Goal: Transaction & Acquisition: Book appointment/travel/reservation

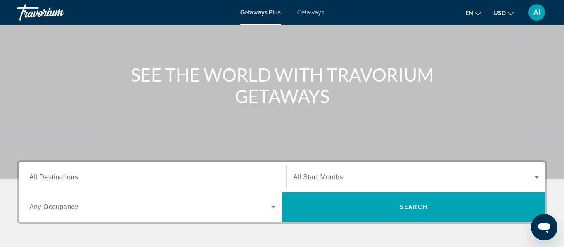
scroll to position [68, 0]
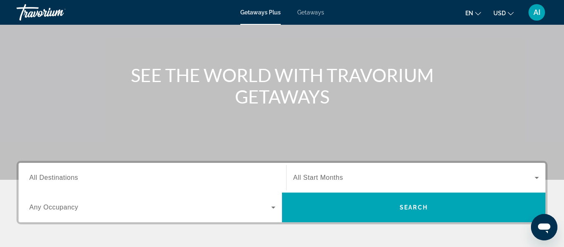
click at [311, 12] on span "Getaways" at bounding box center [310, 12] width 27 height 7
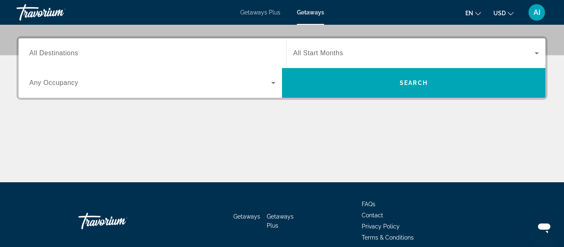
scroll to position [195, 0]
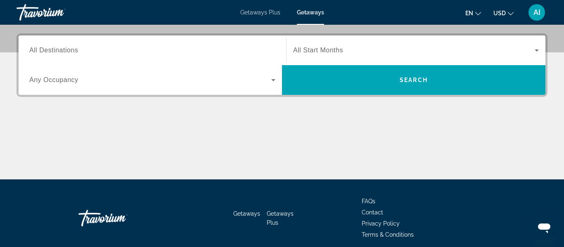
click at [57, 54] on span "All Destinations" at bounding box center [53, 50] width 49 height 7
click at [57, 54] on input "Destination All Destinations" at bounding box center [152, 51] width 246 height 10
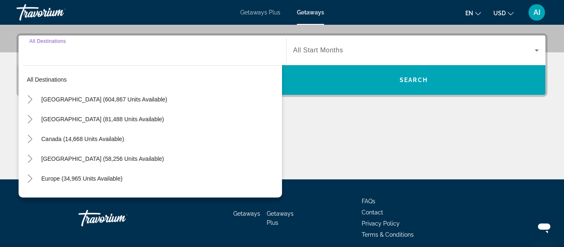
scroll to position [202, 0]
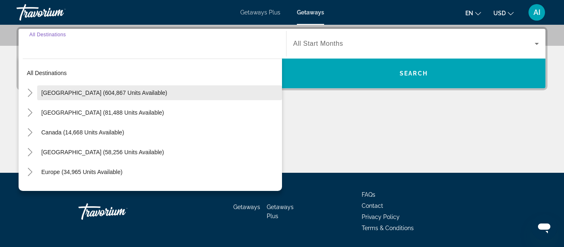
click at [69, 93] on span "[GEOGRAPHIC_DATA] (604,867 units available)" at bounding box center [104, 93] width 126 height 7
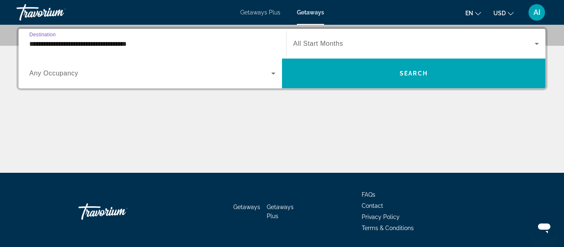
click at [104, 44] on input "**********" at bounding box center [152, 44] width 246 height 10
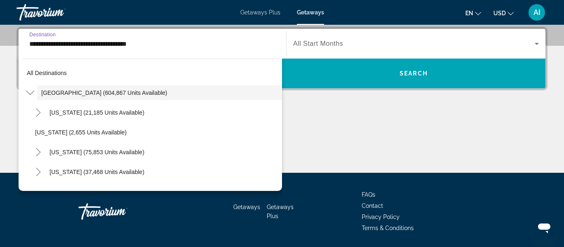
scroll to position [171, 0]
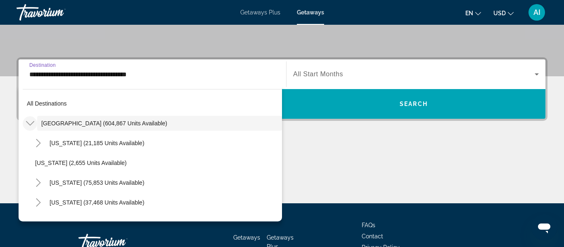
click at [30, 125] on icon "Toggle United States (604,867 units available)" at bounding box center [30, 123] width 8 height 5
click at [30, 125] on icon "Toggle United States (604,867 units available)" at bounding box center [30, 123] width 5 height 8
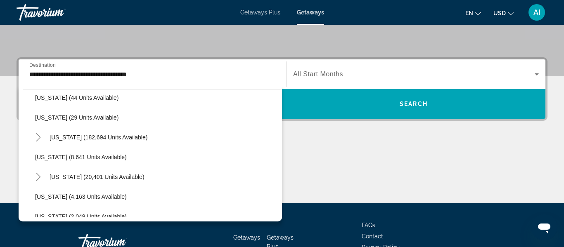
scroll to position [130, 0]
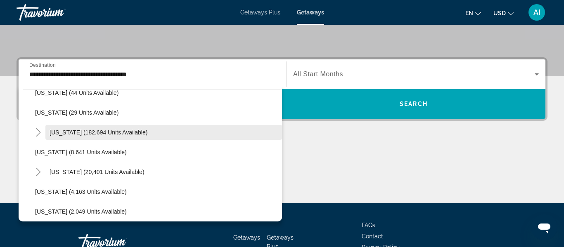
click at [110, 131] on span "[US_STATE] (182,694 units available)" at bounding box center [99, 132] width 98 height 7
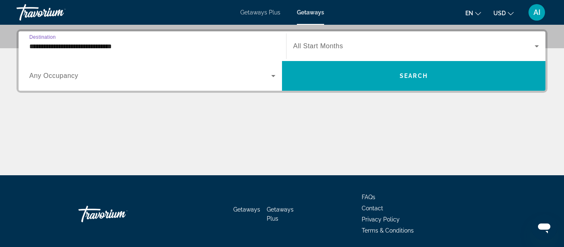
scroll to position [202, 0]
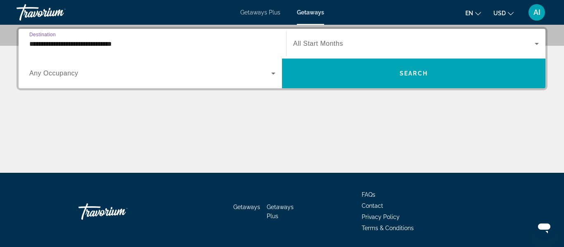
click at [66, 47] on input "**********" at bounding box center [152, 44] width 246 height 10
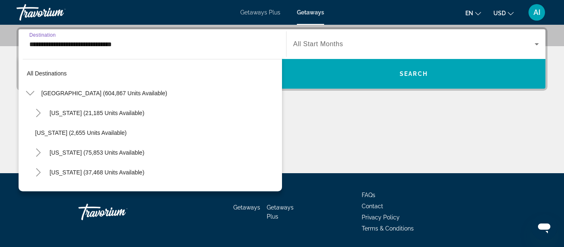
scroll to position [109, 0]
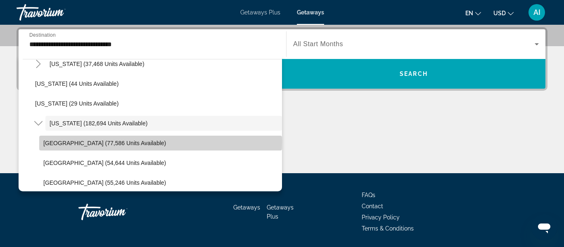
click at [47, 142] on span "[GEOGRAPHIC_DATA] (77,586 units available)" at bounding box center [104, 143] width 123 height 7
type input "**********"
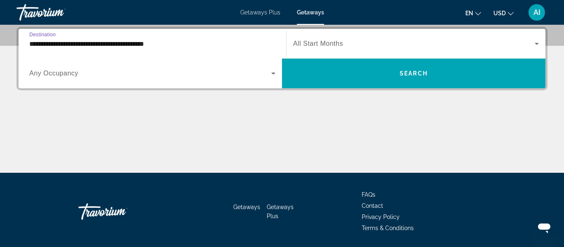
click at [274, 74] on icon "Search widget" at bounding box center [273, 74] width 10 height 10
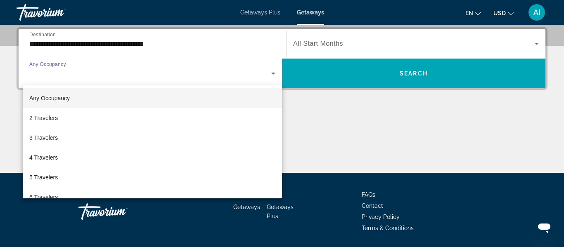
click at [534, 44] on div at bounding box center [282, 123] width 564 height 247
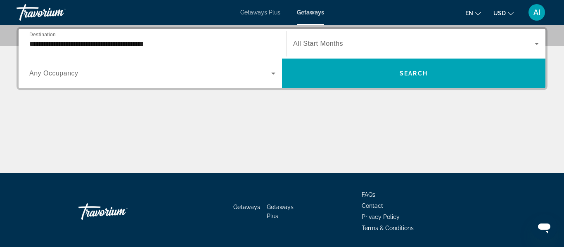
click at [534, 44] on icon "Search widget" at bounding box center [537, 44] width 10 height 10
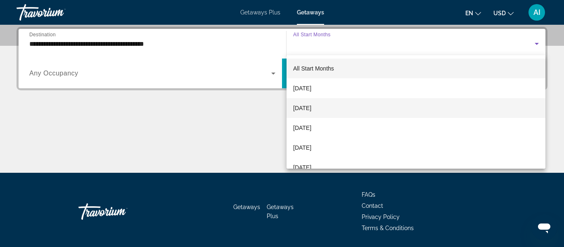
click at [466, 101] on mat-option "[DATE]" at bounding box center [415, 108] width 259 height 20
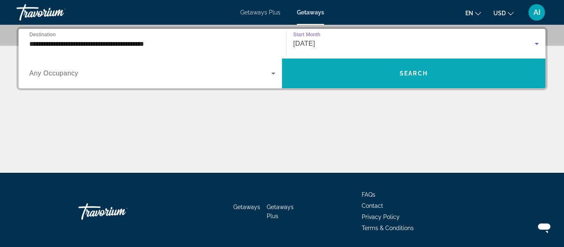
click at [469, 73] on span "Search widget" at bounding box center [413, 74] width 263 height 20
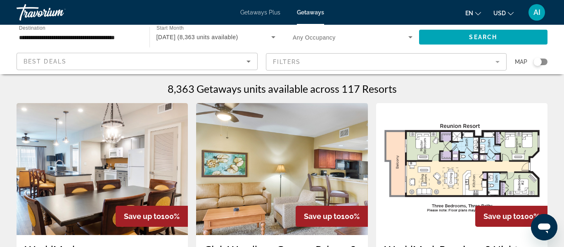
click at [372, 32] on span "Search widget" at bounding box center [351, 37] width 116 height 10
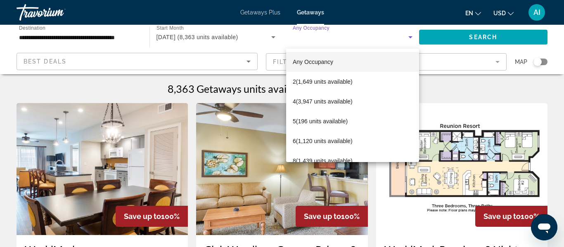
click at [374, 34] on div at bounding box center [282, 123] width 564 height 247
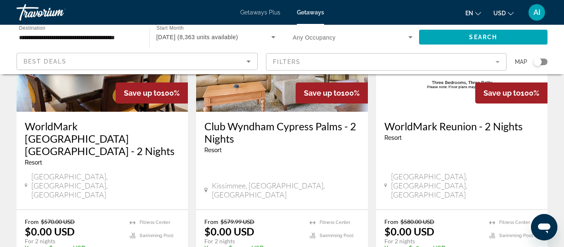
scroll to position [123, 0]
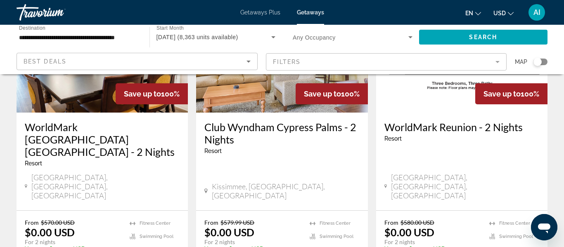
click at [258, 9] on span "Getaways Plus" at bounding box center [260, 12] width 40 height 7
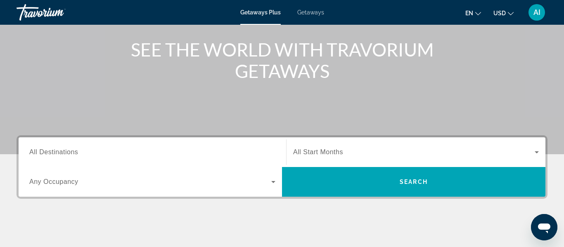
scroll to position [119, 0]
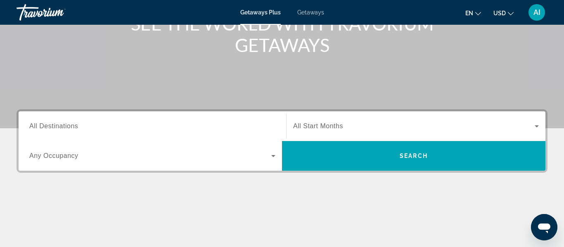
click at [83, 129] on input "Destination All Destinations" at bounding box center [152, 127] width 246 height 10
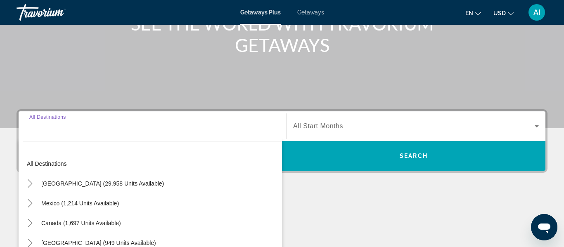
scroll to position [202, 0]
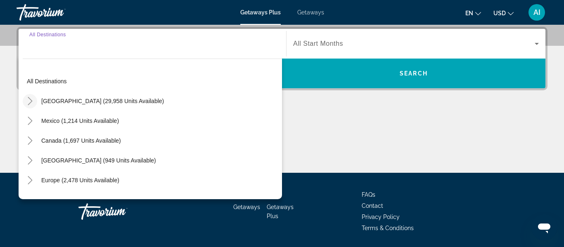
click at [33, 100] on icon "Toggle United States (29,958 units available)" at bounding box center [30, 101] width 8 height 8
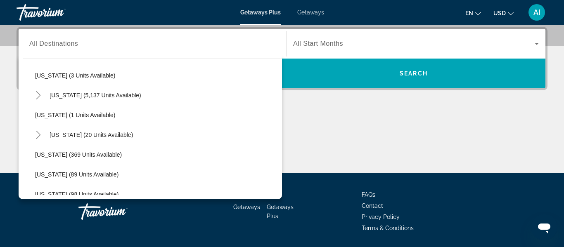
scroll to position [123, 0]
click at [38, 97] on icon "Toggle Florida (5,137 units available)" at bounding box center [38, 96] width 8 height 8
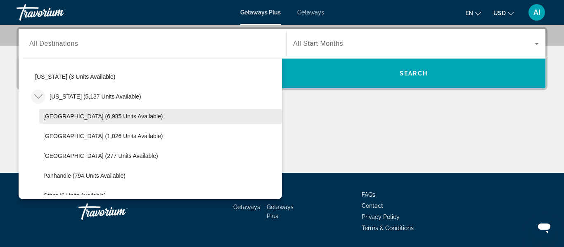
click at [67, 117] on span "[GEOGRAPHIC_DATA] (6,935 units available)" at bounding box center [102, 116] width 119 height 7
type input "**********"
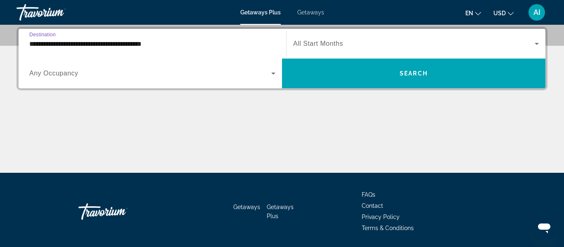
click at [328, 40] on span "All Start Months" at bounding box center [318, 43] width 50 height 7
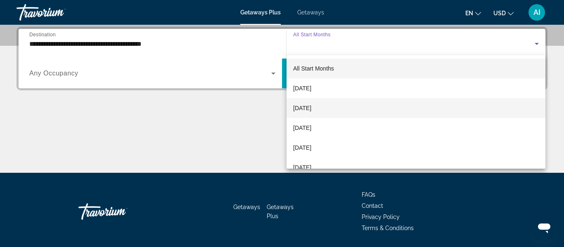
click at [311, 110] on span "[DATE]" at bounding box center [302, 108] width 18 height 10
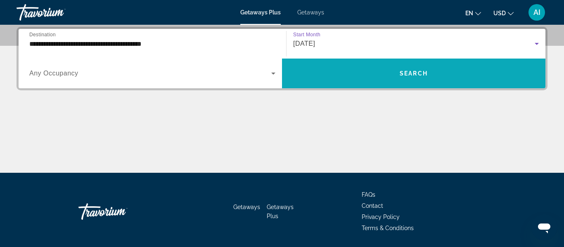
click at [372, 77] on span "Search widget" at bounding box center [413, 74] width 263 height 20
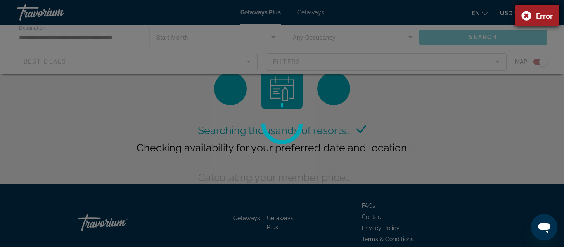
click at [528, 16] on div "Error" at bounding box center [537, 15] width 44 height 21
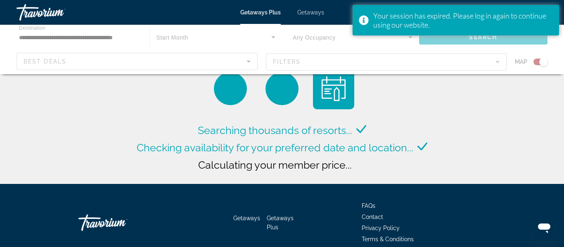
click at [372, 36] on div "Main content" at bounding box center [282, 50] width 564 height 50
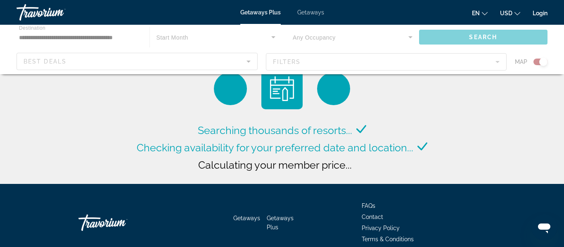
click at [303, 12] on span "Getaways" at bounding box center [310, 12] width 27 height 7
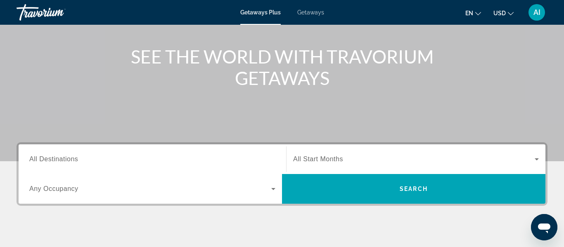
scroll to position [88, 0]
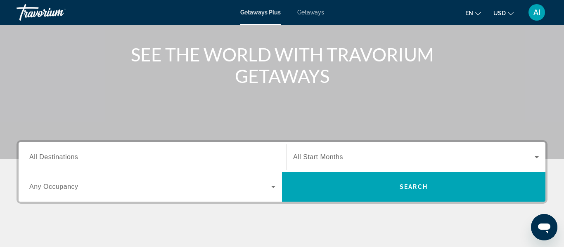
click at [145, 161] on input "Destination All Destinations" at bounding box center [152, 158] width 246 height 10
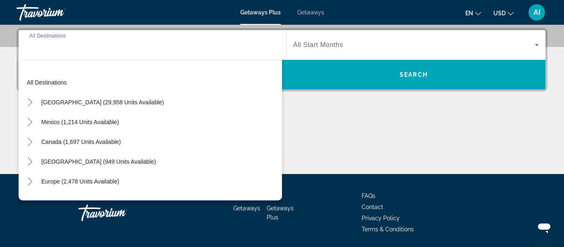
scroll to position [202, 0]
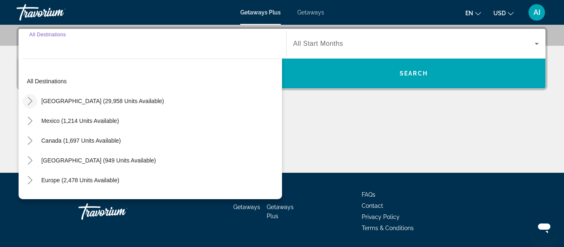
click at [31, 101] on icon "Toggle United States (29,958 units available)" at bounding box center [30, 101] width 8 height 8
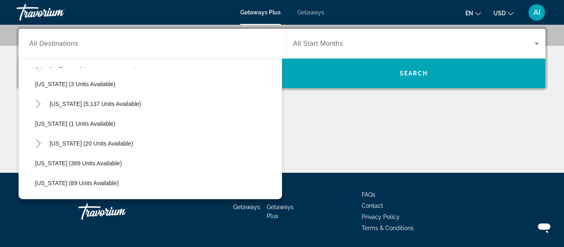
scroll to position [120, 0]
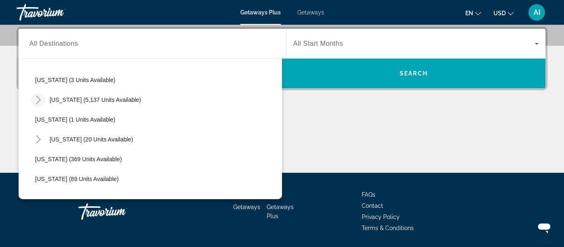
click at [43, 103] on mat-icon "Toggle Florida (5,137 units available)" at bounding box center [38, 100] width 14 height 14
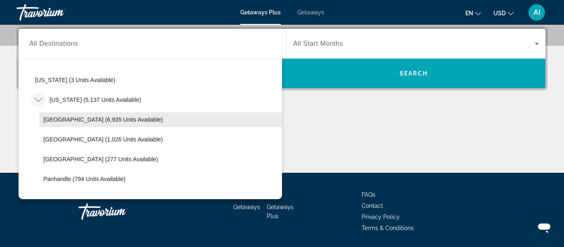
click at [75, 120] on span "[GEOGRAPHIC_DATA] (6,935 units available)" at bounding box center [102, 119] width 119 height 7
type input "**********"
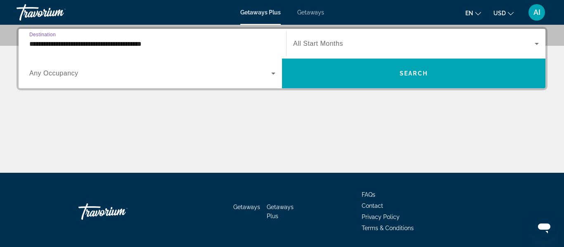
click at [362, 47] on span "Search widget" at bounding box center [413, 44] width 241 height 10
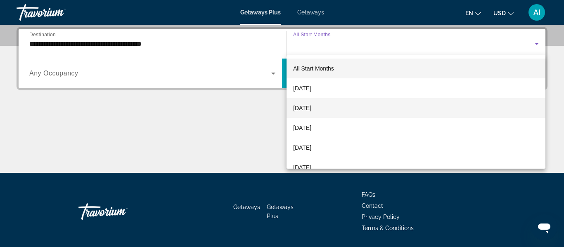
click at [348, 111] on mat-option "[DATE]" at bounding box center [415, 108] width 259 height 20
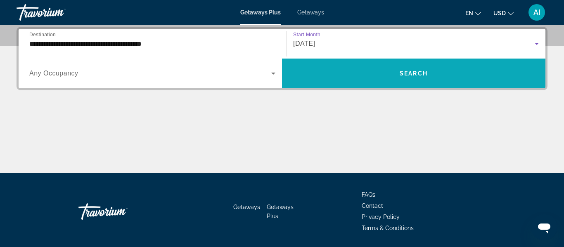
click at [378, 78] on span "Search widget" at bounding box center [413, 74] width 263 height 20
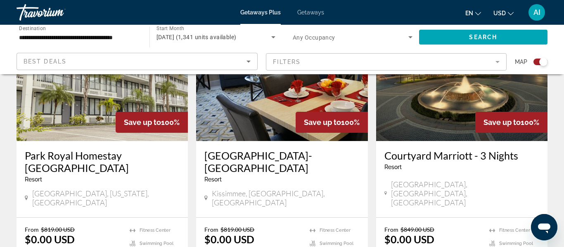
scroll to position [1300, 0]
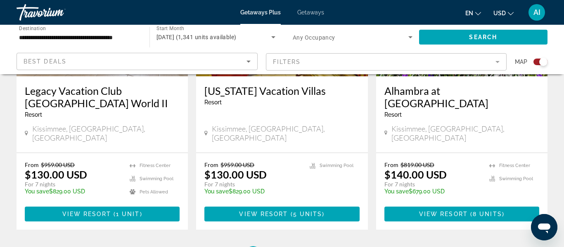
scroll to position [1337, 0]
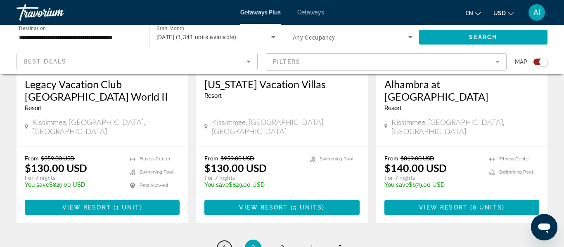
click at [223, 244] on span "1" at bounding box center [224, 248] width 4 height 9
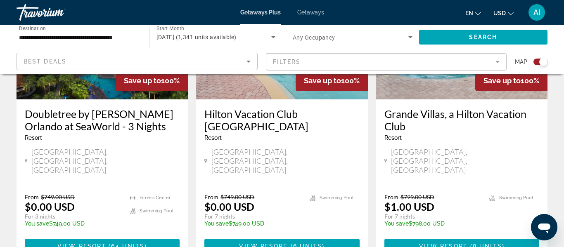
scroll to position [394, 0]
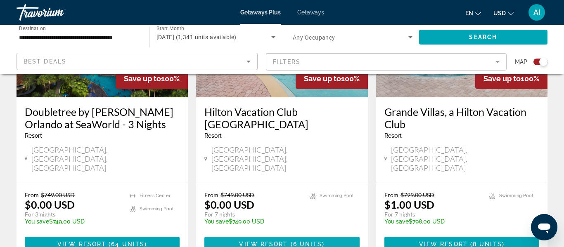
click at [291, 234] on span "Main content" at bounding box center [281, 244] width 155 height 20
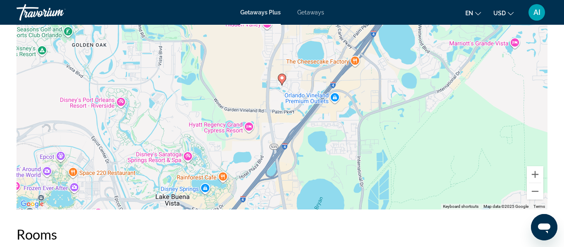
scroll to position [1365, 0]
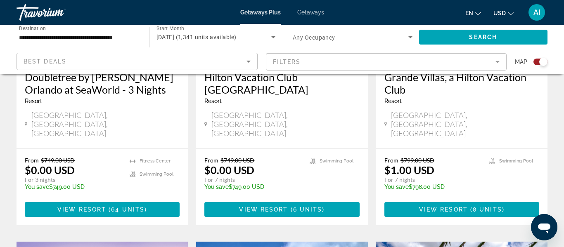
scroll to position [434, 0]
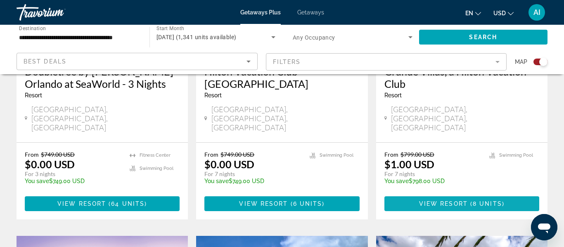
click at [450, 194] on span "Main content" at bounding box center [461, 204] width 155 height 20
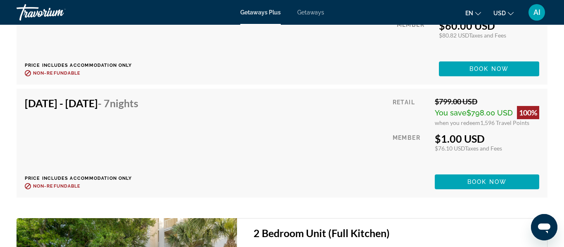
scroll to position [1827, 0]
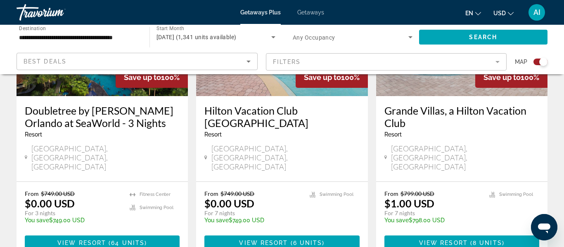
scroll to position [399, 0]
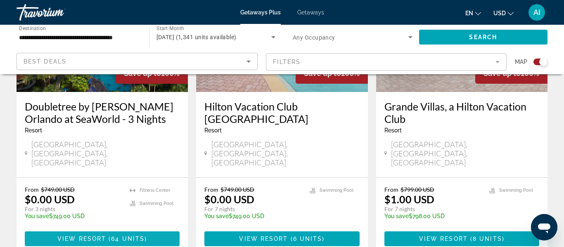
click at [135, 236] on span "64 units" at bounding box center [127, 239] width 33 height 7
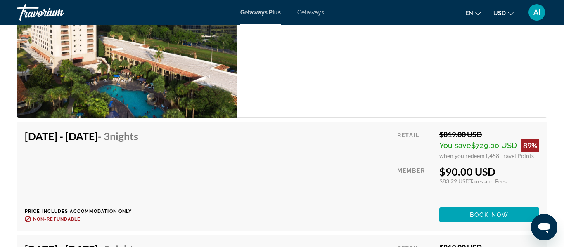
scroll to position [3486, 0]
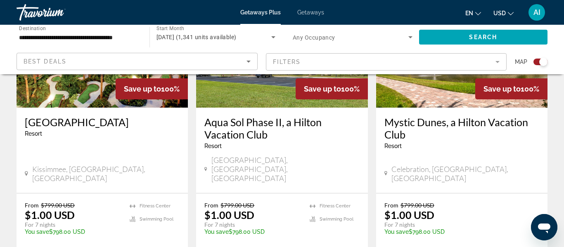
scroll to position [705, 0]
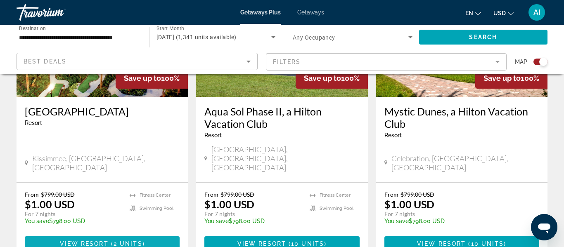
click at [104, 241] on span "View Resort" at bounding box center [84, 244] width 49 height 7
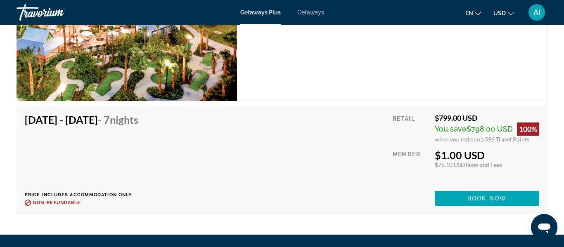
scroll to position [1608, 0]
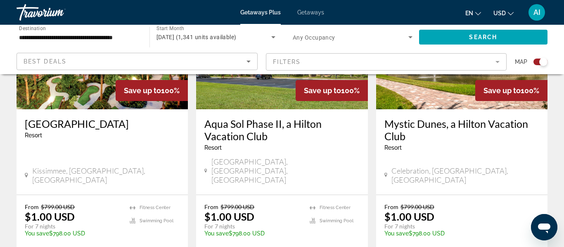
scroll to position [694, 0]
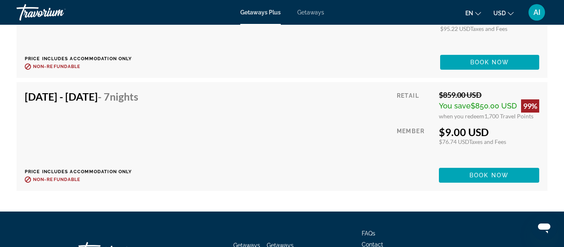
scroll to position [2374, 0]
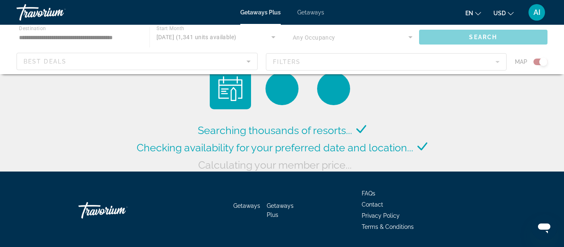
click at [310, 13] on span "Getaways" at bounding box center [310, 12] width 27 height 7
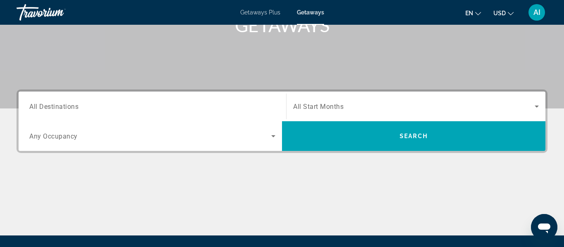
scroll to position [142, 0]
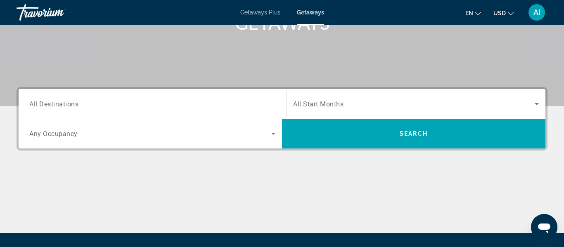
click at [106, 104] on input "Destination All Destinations" at bounding box center [152, 104] width 246 height 10
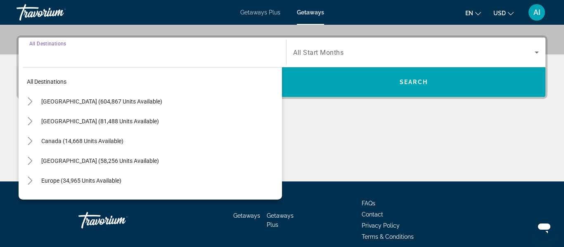
scroll to position [202, 0]
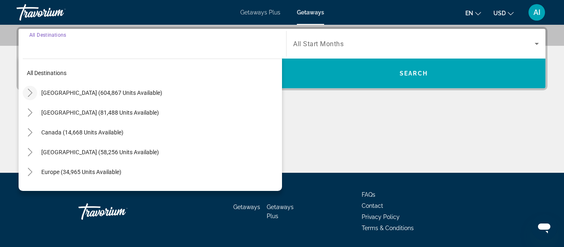
click at [30, 91] on icon "Toggle United States (604,867 units available)" at bounding box center [30, 93] width 5 height 8
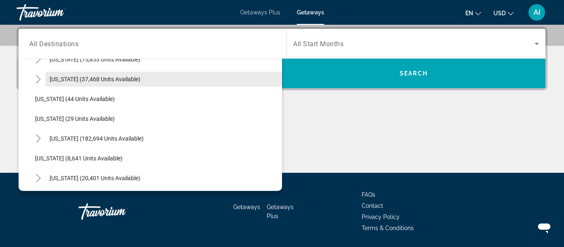
scroll to position [108, 0]
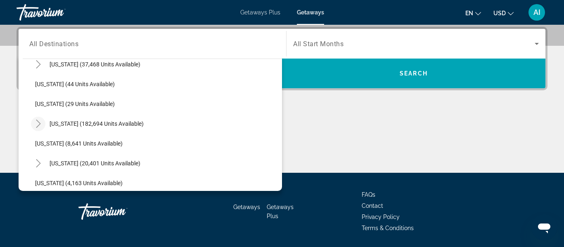
click at [38, 120] on icon "Toggle Florida (182,694 units available)" at bounding box center [38, 124] width 8 height 8
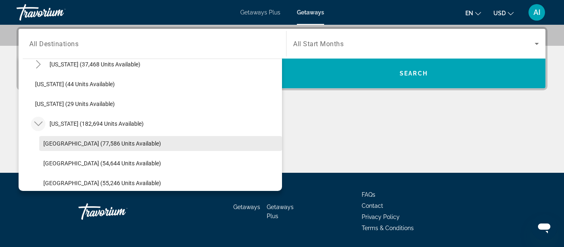
click at [67, 142] on span "[GEOGRAPHIC_DATA] (77,586 units available)" at bounding box center [102, 143] width 118 height 7
type input "**********"
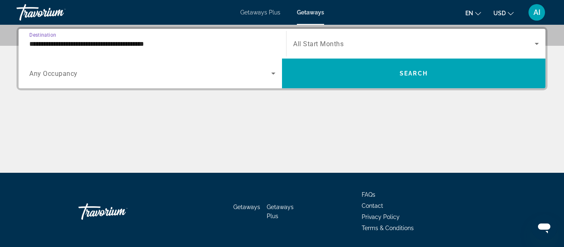
click at [362, 50] on div "Search widget" at bounding box center [416, 43] width 246 height 23
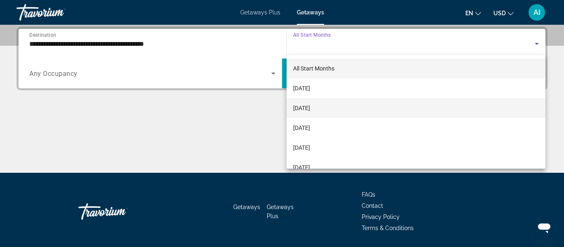
click at [340, 108] on mat-option "[DATE]" at bounding box center [415, 108] width 259 height 20
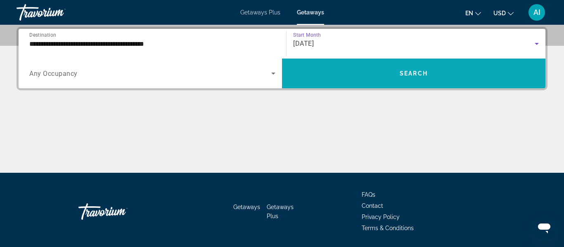
click at [362, 71] on span "Search widget" at bounding box center [413, 74] width 263 height 20
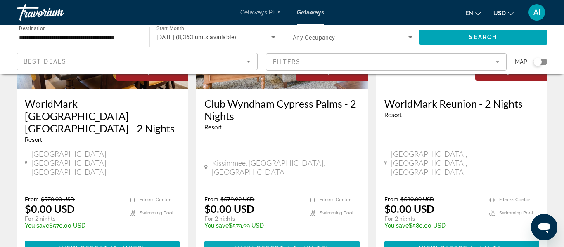
scroll to position [147, 0]
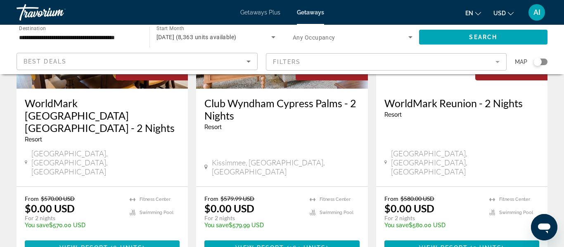
click at [105, 245] on span "View Resort" at bounding box center [83, 248] width 49 height 7
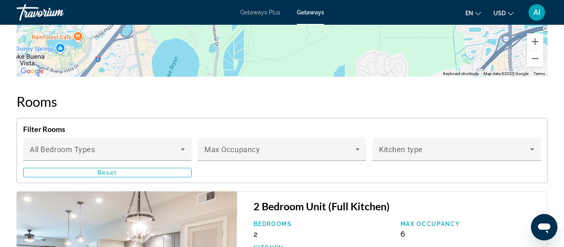
scroll to position [1593, 0]
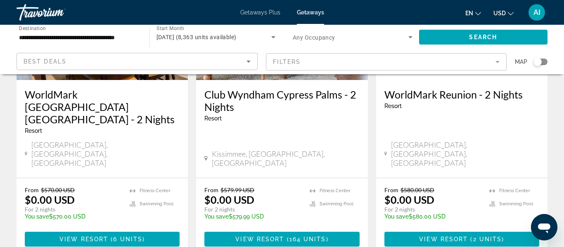
scroll to position [160, 0]
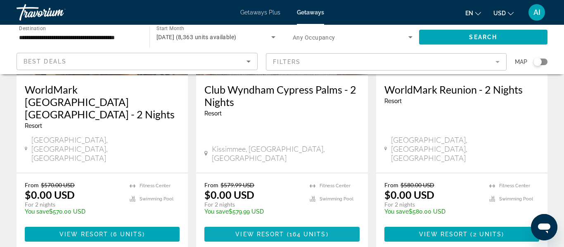
click at [303, 225] on span "Main content" at bounding box center [281, 235] width 155 height 20
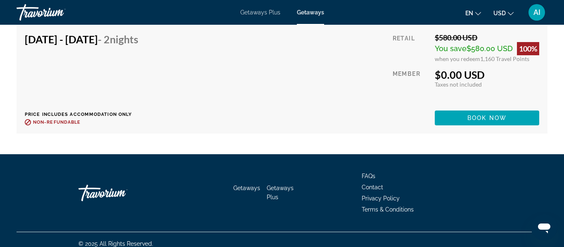
scroll to position [9474, 0]
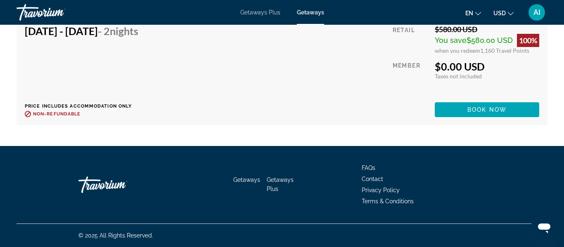
click at [303, 208] on div "Getaways Getaways Plus FAQs Contact Privacy Policy Terms & Conditions" at bounding box center [282, 185] width 531 height 78
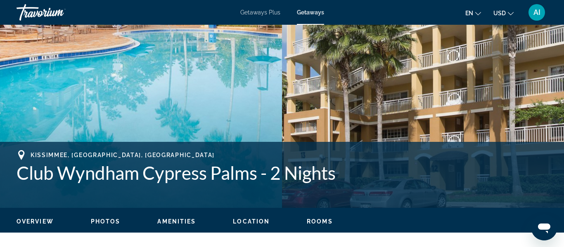
scroll to position [210, 0]
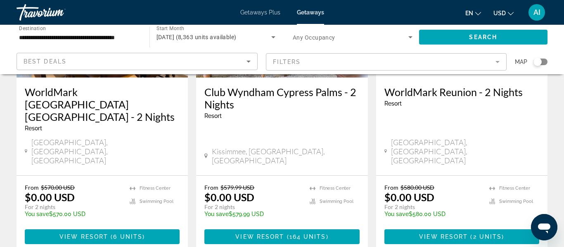
scroll to position [159, 0]
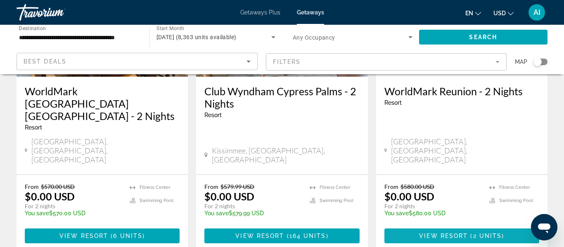
click at [447, 233] on span "View Resort" at bounding box center [443, 236] width 49 height 7
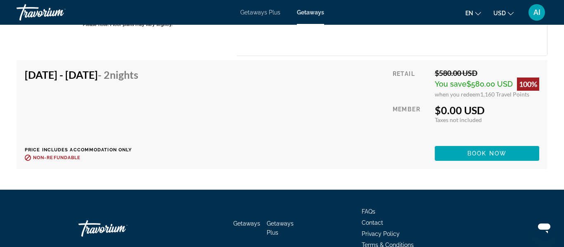
scroll to position [1768, 0]
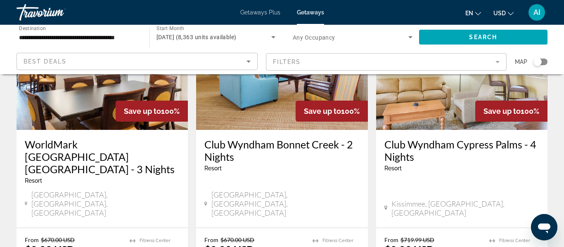
scroll to position [432, 0]
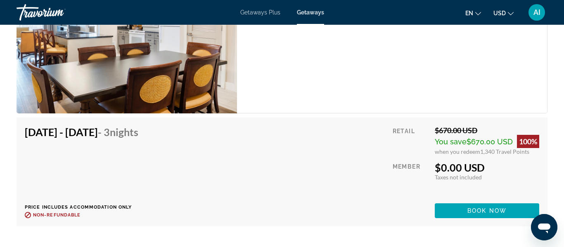
scroll to position [2180, 0]
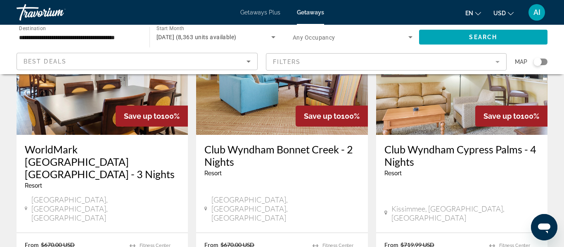
scroll to position [427, 0]
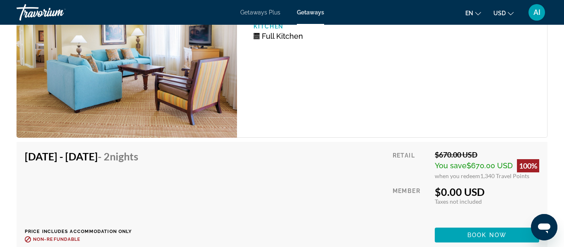
scroll to position [2376, 0]
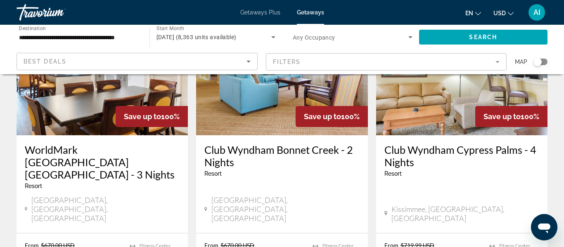
scroll to position [430, 0]
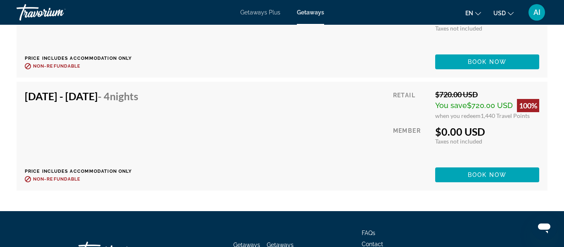
scroll to position [6753, 0]
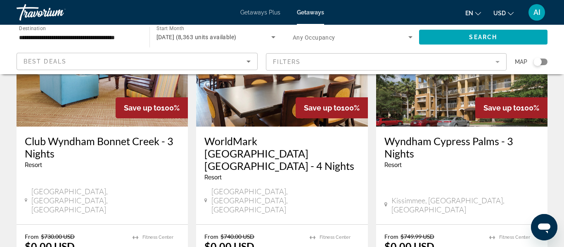
scroll to position [764, 0]
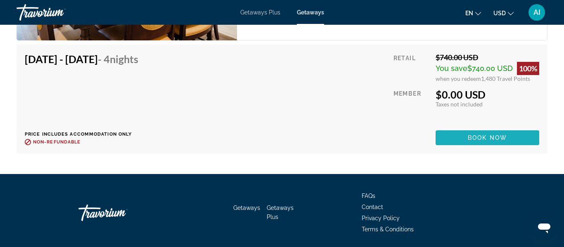
scroll to position [1886, 0]
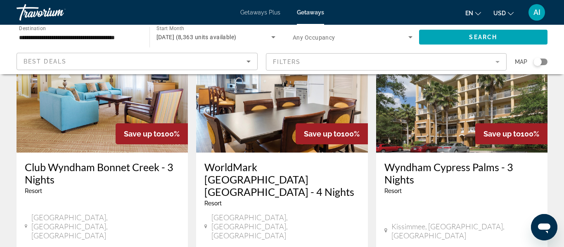
scroll to position [729, 0]
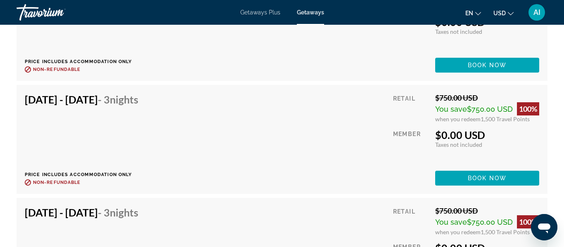
scroll to position [3753, 0]
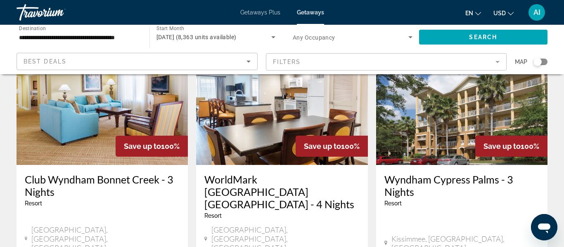
scroll to position [717, 0]
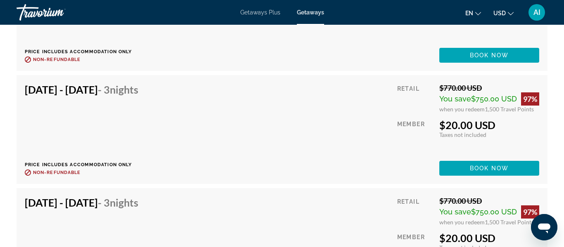
scroll to position [6606, 0]
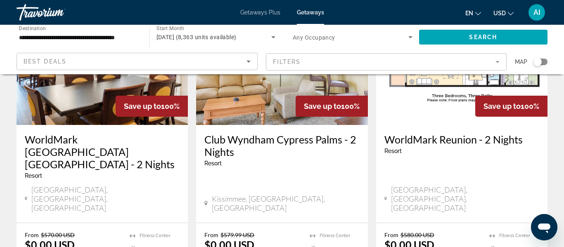
scroll to position [126, 0]
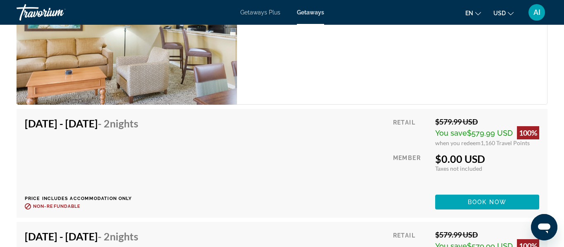
scroll to position [4594, 0]
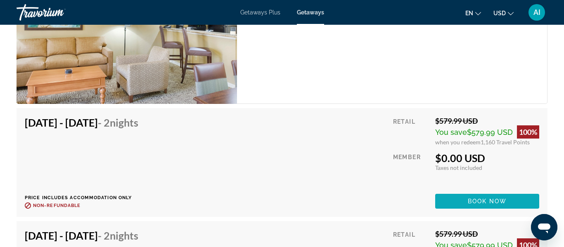
click at [487, 201] on span "Book now" at bounding box center [487, 201] width 39 height 7
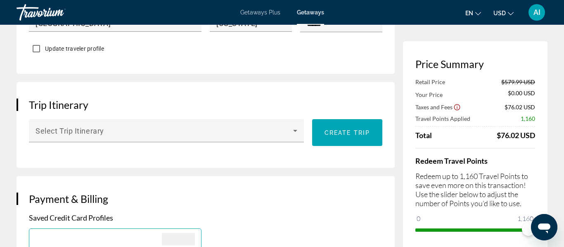
scroll to position [444, 0]
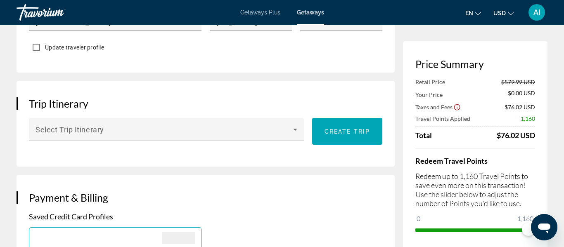
click at [257, 141] on div "Main content" at bounding box center [166, 145] width 275 height 9
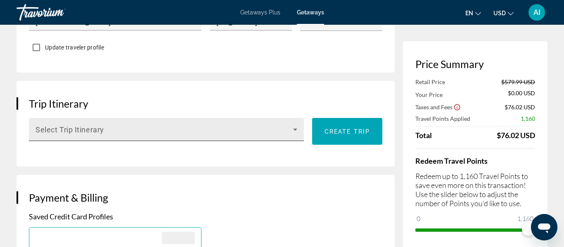
click at [267, 131] on span "Main content" at bounding box center [164, 133] width 258 height 10
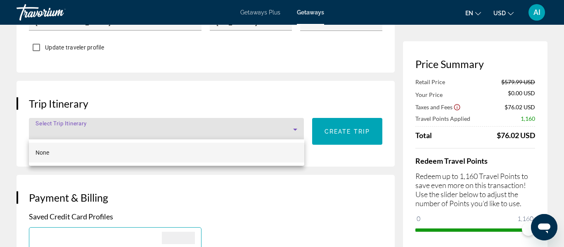
click at [225, 157] on mat-option "None" at bounding box center [166, 153] width 275 height 20
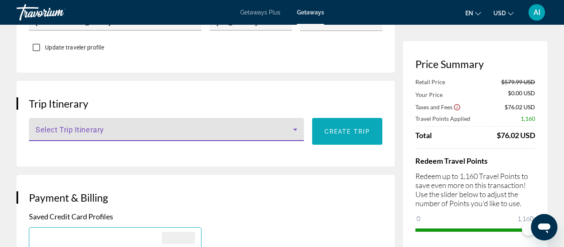
click at [326, 132] on span "Create trip" at bounding box center [346, 131] width 45 height 7
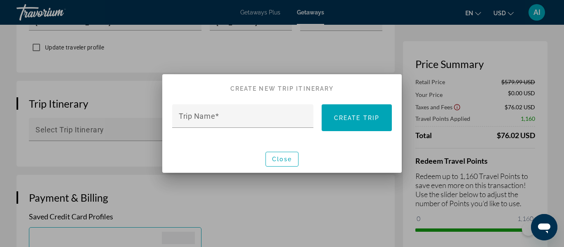
scroll to position [0, 0]
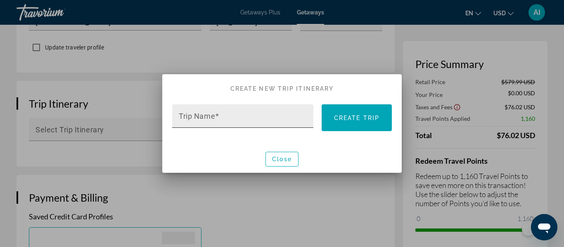
click at [219, 125] on div "Trip Name" at bounding box center [245, 116] width 133 height 24
type input "*"
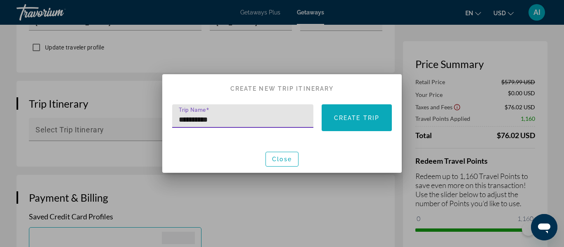
type input "**********"
click at [354, 117] on span "Create trip" at bounding box center [356, 118] width 45 height 7
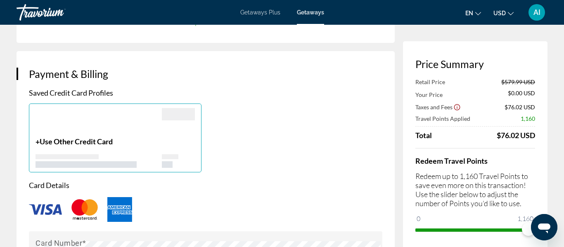
scroll to position [582, 0]
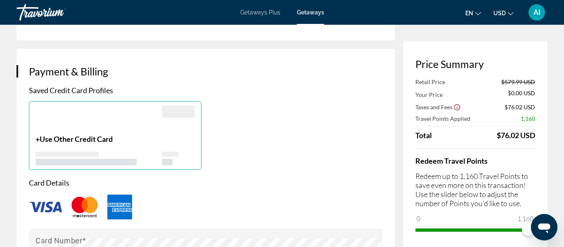
click at [96, 139] on span "Use Other Credit Card" at bounding box center [76, 139] width 73 height 9
click at [103, 144] on div "+ Use Other Credit Card" at bounding box center [98, 150] width 126 height 31
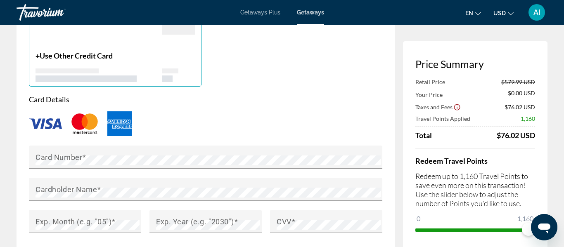
scroll to position [665, 0]
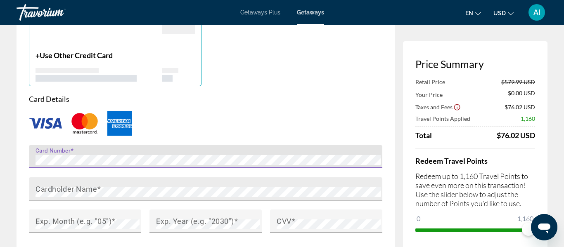
click at [73, 187] on mat-label "Cardholder Name" at bounding box center [66, 189] width 62 height 9
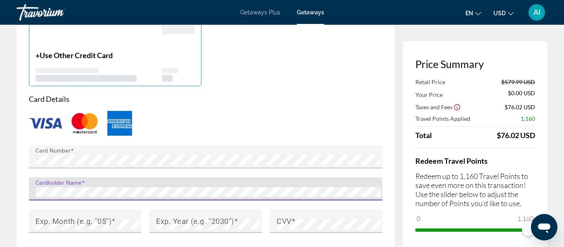
scroll to position [667, 0]
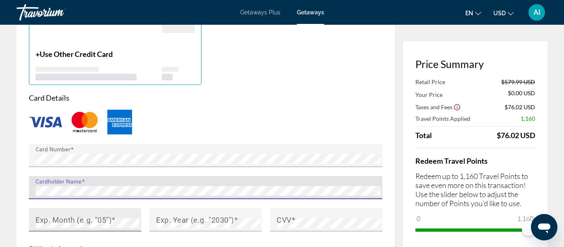
click at [64, 220] on mat-label "Exp. Month (e.g. "05")" at bounding box center [73, 219] width 76 height 9
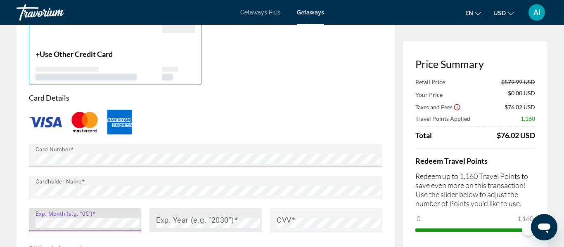
click at [238, 211] on div "Exp. Year (e.g. "2030")" at bounding box center [208, 219] width 104 height 23
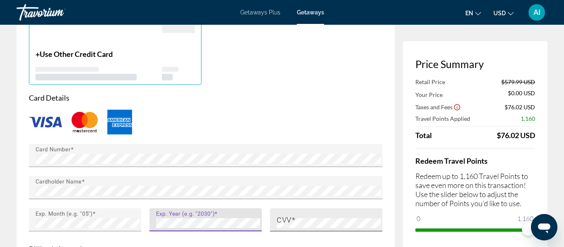
click at [293, 222] on span "Main content" at bounding box center [293, 219] width 4 height 9
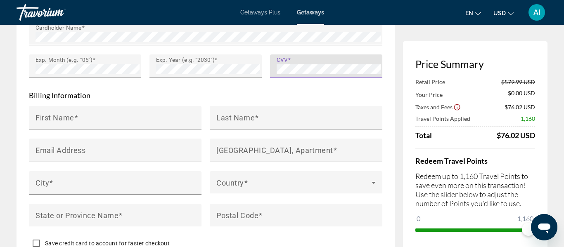
scroll to position [821, 0]
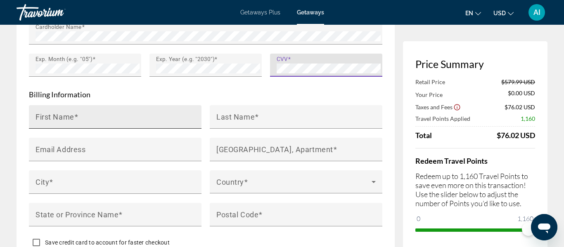
click at [122, 119] on input "First Name" at bounding box center [117, 121] width 164 height 10
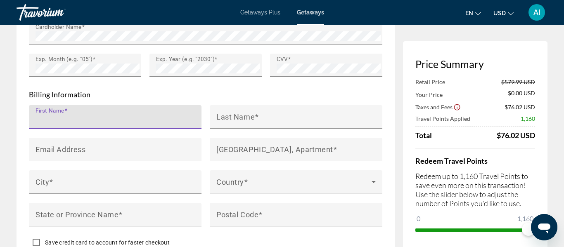
type input "*"
type input "*******"
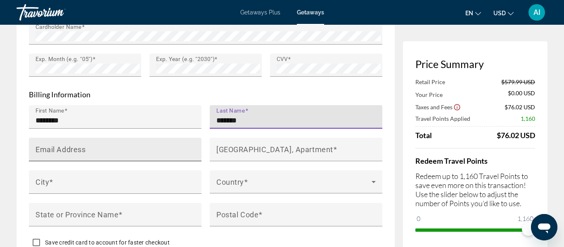
type input "*******"
click at [132, 148] on input "Email Address" at bounding box center [117, 153] width 164 height 10
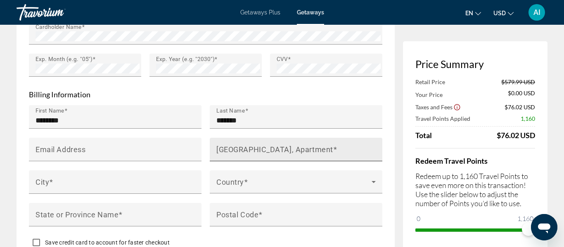
click at [234, 151] on div "House Number, Street, Apartment" at bounding box center [298, 150] width 164 height 24
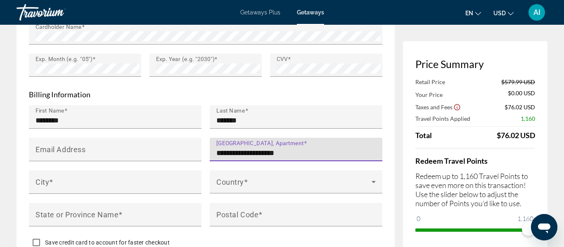
type input "**********"
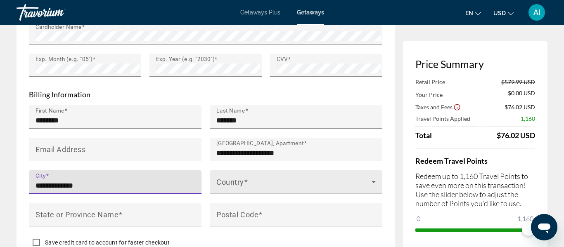
type input "**********"
click at [254, 187] on span "Main content" at bounding box center [293, 185] width 155 height 10
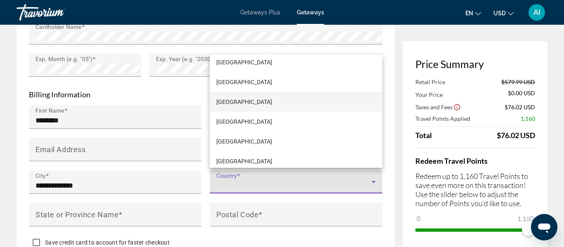
scroll to position [4708, 0]
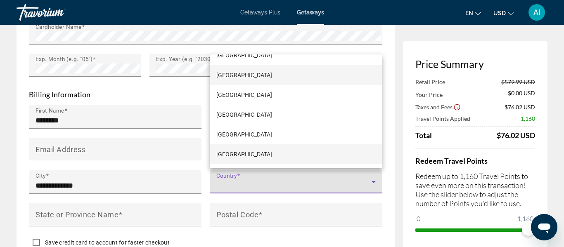
click at [231, 151] on span "United States of America" at bounding box center [244, 154] width 56 height 10
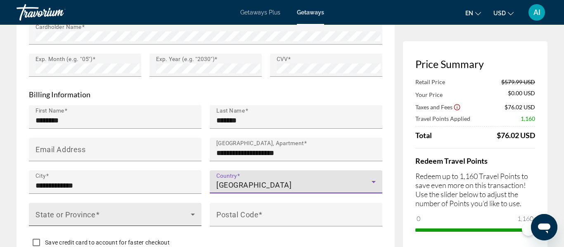
click at [181, 217] on span "Main content" at bounding box center [112, 218] width 155 height 10
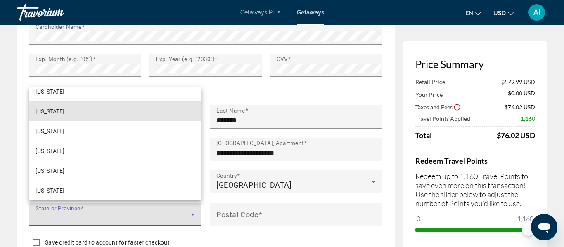
scroll to position [187, 0]
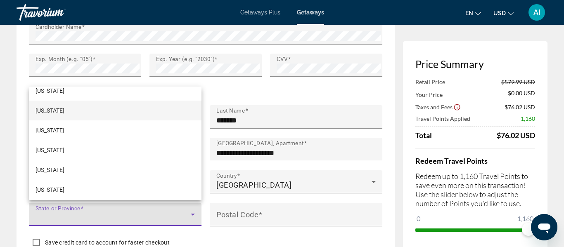
click at [82, 115] on mat-option "Georgia" at bounding box center [115, 111] width 173 height 20
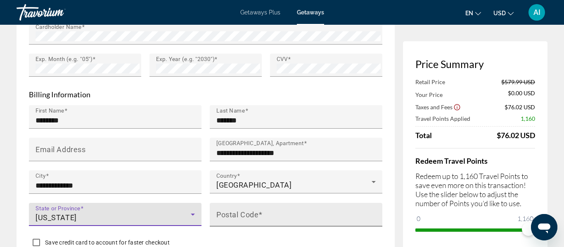
click at [248, 215] on mat-label "Postal Code" at bounding box center [237, 214] width 42 height 9
click at [248, 215] on input "Postal Code" at bounding box center [298, 218] width 164 height 10
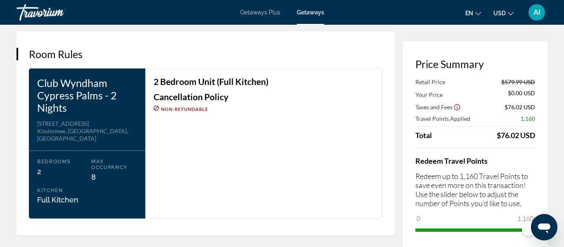
scroll to position [1068, 0]
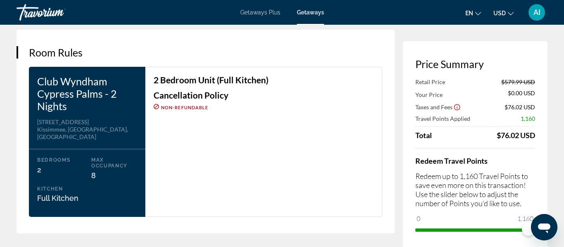
type input "*****"
click at [74, 110] on div "Club Wyndham Cypress Palms - 2 Nights Address 5324 Fairfield Lake Drive Kissimm…" at bounding box center [87, 142] width 116 height 150
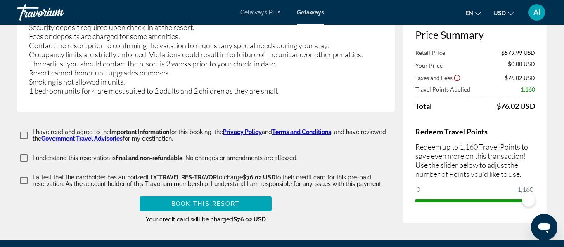
scroll to position [1658, 0]
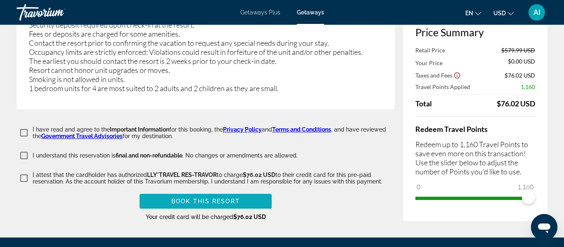
click at [216, 198] on span "Book this Resort" at bounding box center [205, 201] width 69 height 7
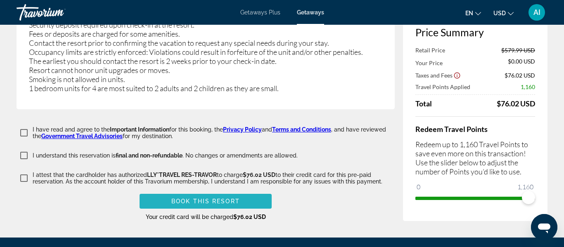
scroll to position [262, 0]
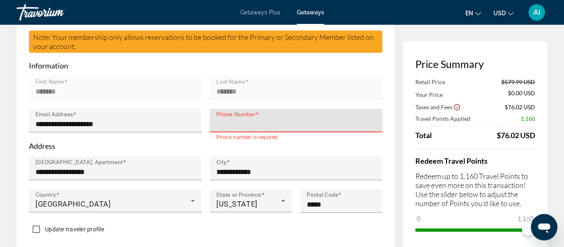
click at [216, 192] on mat-label "State or Province" at bounding box center [238, 195] width 45 height 7
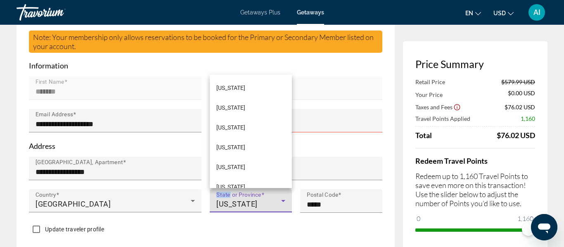
scroll to position [108, 0]
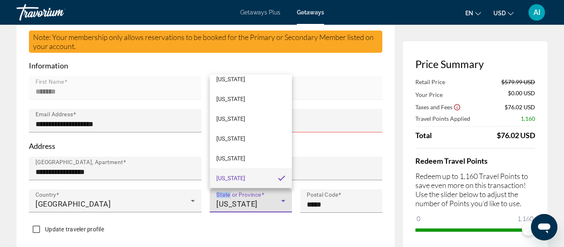
click at [239, 177] on mat-option "Georgia" at bounding box center [251, 178] width 82 height 20
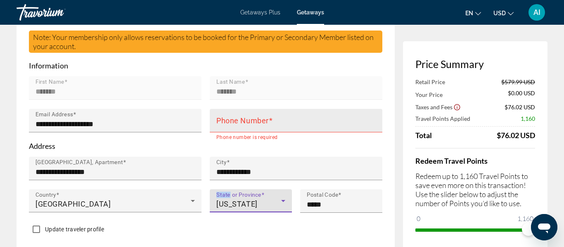
click at [263, 121] on mat-label "Phone Number" at bounding box center [242, 120] width 52 height 9
click at [263, 121] on input "Phone Number" at bounding box center [298, 124] width 164 height 10
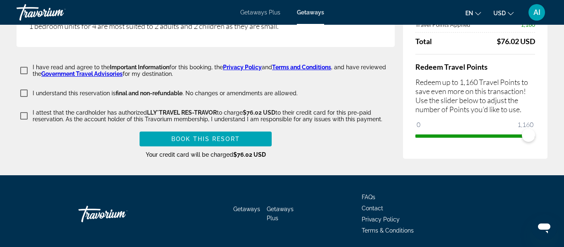
scroll to position [1722, 0]
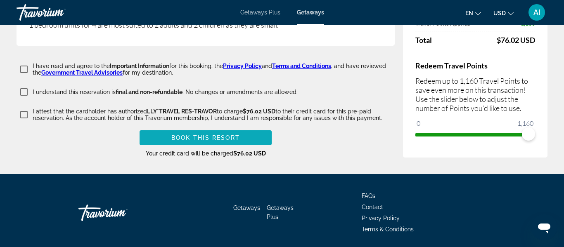
type input "**********"
click at [182, 135] on span "Book this Resort" at bounding box center [205, 138] width 69 height 7
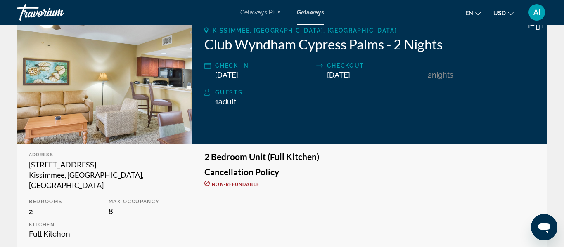
scroll to position [124, 0]
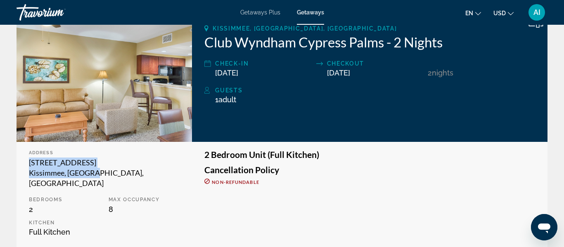
drag, startPoint x: 99, startPoint y: 173, endPoint x: 30, endPoint y: 161, distance: 70.1
click at [30, 161] on div "5324 Fairfield Lake Drive Kissimmee, FL, USA" at bounding box center [104, 173] width 151 height 31
copy div "5324 Fairfield Lake Drive Kissimmee, FL, USA"
